Goal: Task Accomplishment & Management: Use online tool/utility

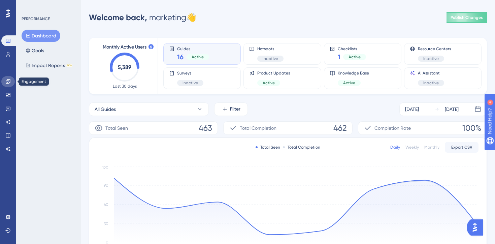
click at [6, 82] on icon at bounding box center [7, 81] width 5 height 5
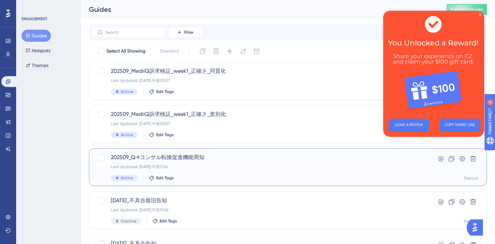
click at [236, 167] on div "Last Updated: 2025年9月02日 午前11:26" at bounding box center [261, 166] width 300 height 5
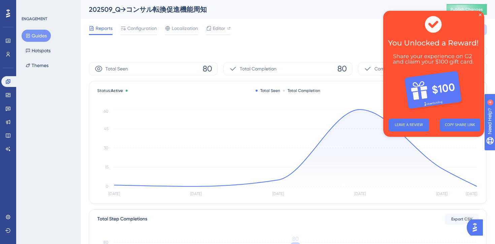
click at [478, 15] on img at bounding box center [433, 62] width 101 height 102
click at [150, 31] on span "Configuration" at bounding box center [142, 28] width 30 height 8
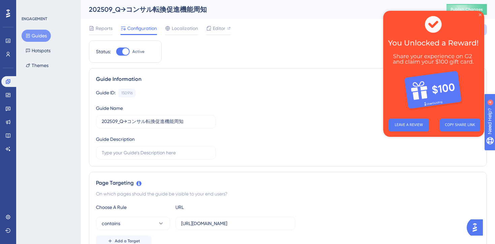
click at [480, 14] on icon "Close Preview" at bounding box center [480, 14] width 3 height 3
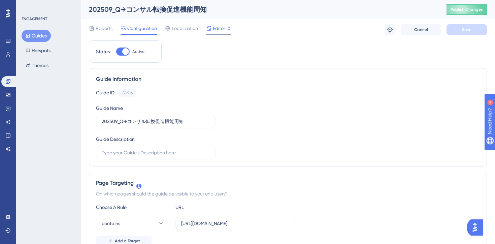
click at [223, 30] on span "Editor" at bounding box center [219, 28] width 12 height 8
click at [217, 30] on span "Editor" at bounding box center [219, 28] width 12 height 8
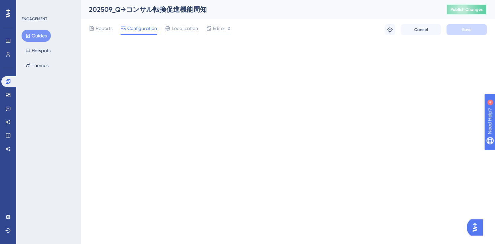
click at [465, 8] on span "Publish Changes" at bounding box center [467, 9] width 32 height 5
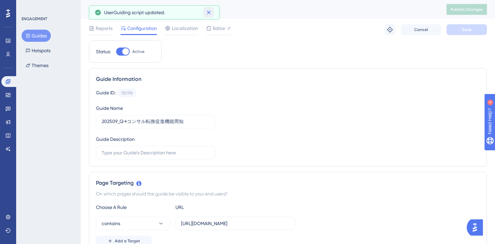
click at [209, 14] on icon at bounding box center [208, 12] width 7 height 7
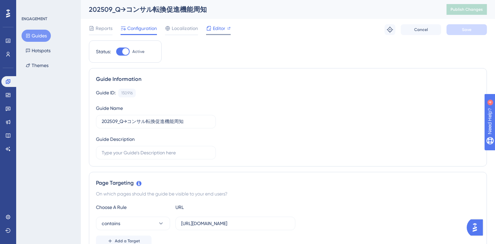
click at [223, 26] on span "Editor" at bounding box center [219, 28] width 12 height 8
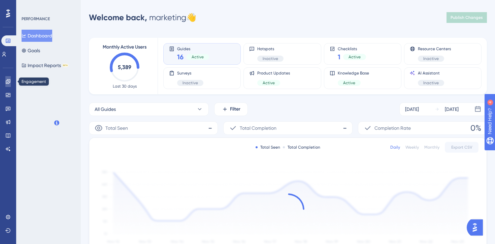
click at [7, 80] on icon at bounding box center [8, 81] width 4 height 4
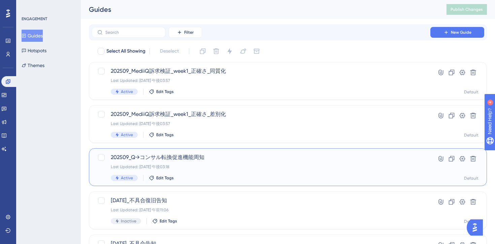
click at [242, 168] on div "Last Updated: [DATE] 午後03:18" at bounding box center [261, 166] width 300 height 5
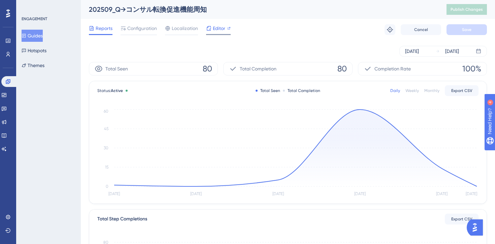
click at [222, 31] on span "Editor" at bounding box center [219, 28] width 12 height 8
click at [456, 9] on span "Publish Changes" at bounding box center [467, 9] width 32 height 5
